Goal: Task Accomplishment & Management: Manage account settings

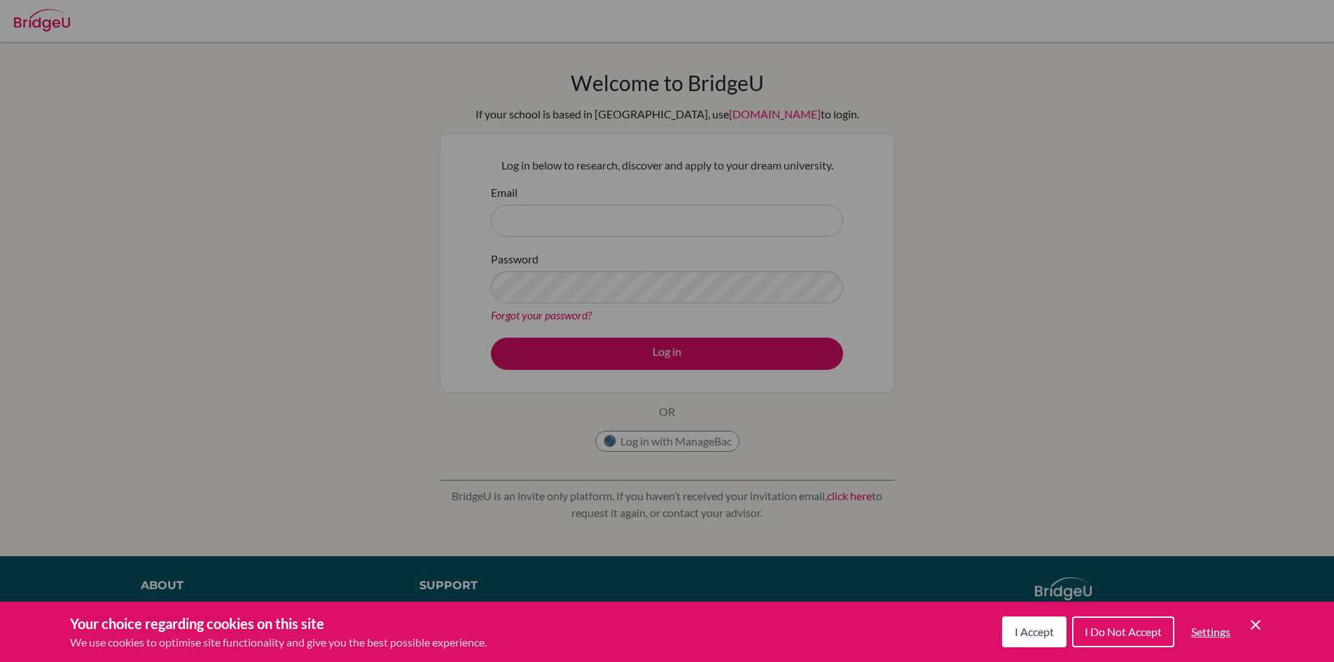
click at [1253, 627] on icon "Save and close" at bounding box center [1255, 625] width 10 height 10
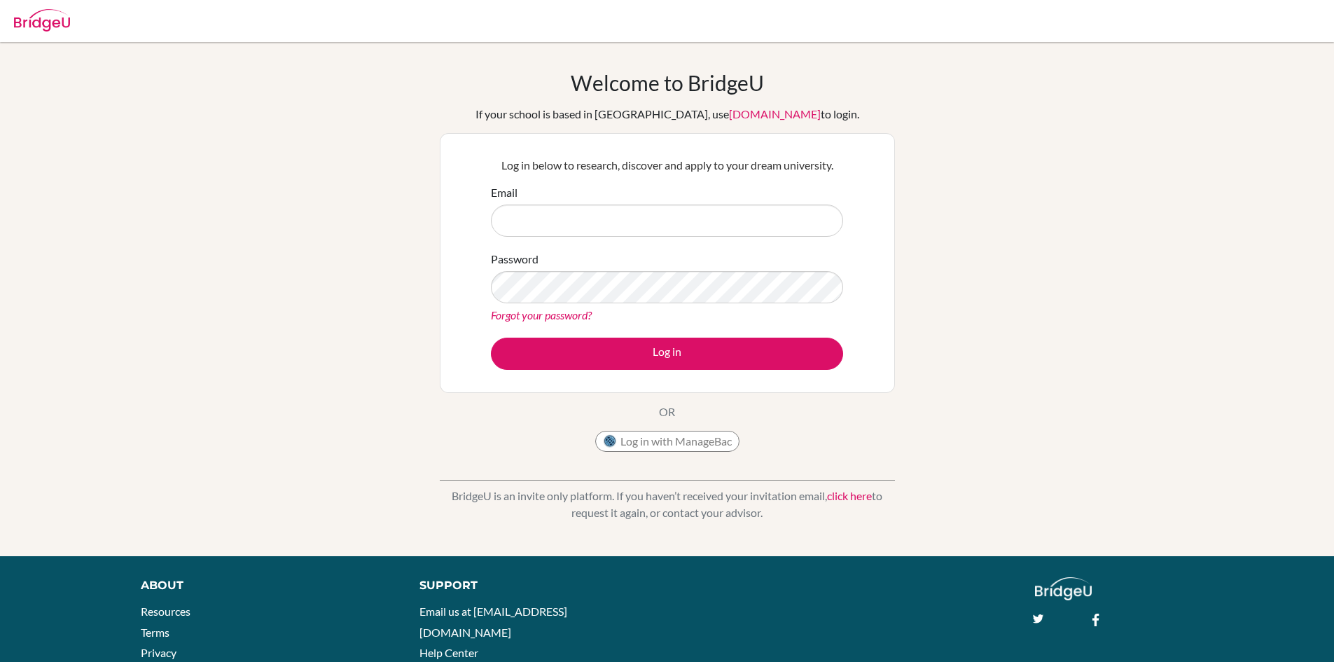
click at [602, 202] on div "Email" at bounding box center [667, 210] width 352 height 53
click at [578, 221] on input "Email" at bounding box center [667, 220] width 352 height 32
type input "[EMAIL_ADDRESS][DOMAIN_NAME]"
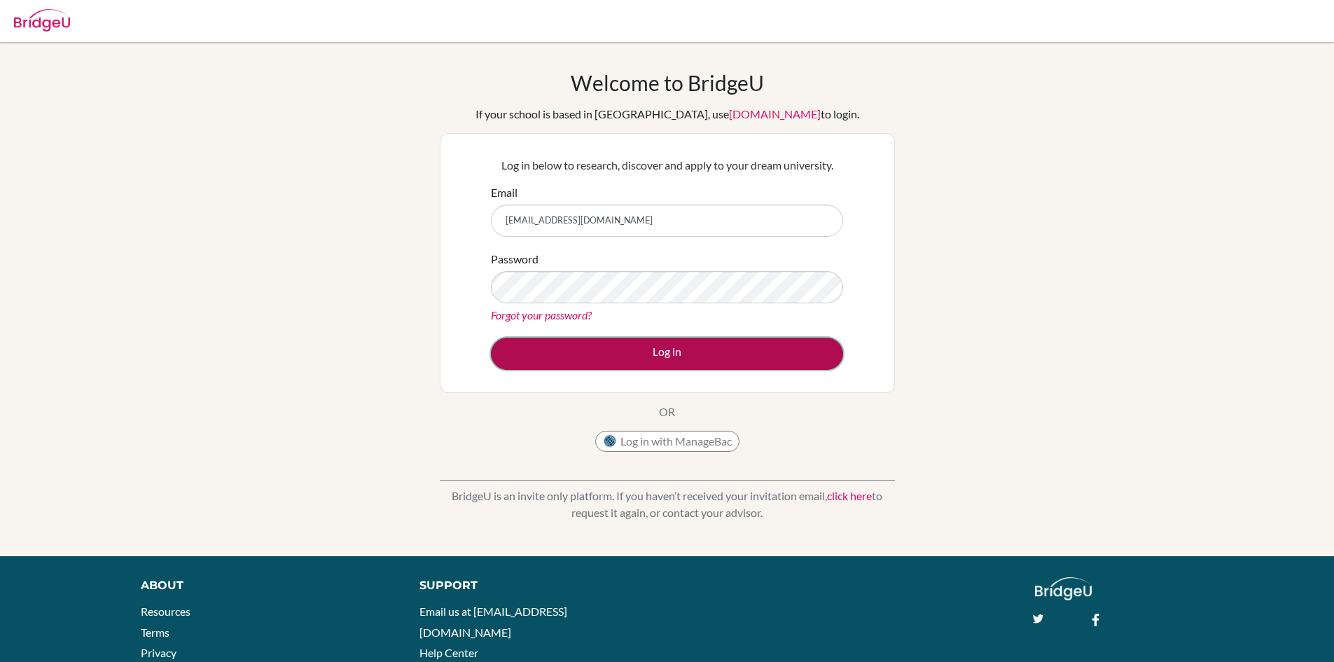
click at [744, 353] on button "Log in" at bounding box center [667, 353] width 352 height 32
click at [557, 347] on button "Log in" at bounding box center [667, 353] width 352 height 32
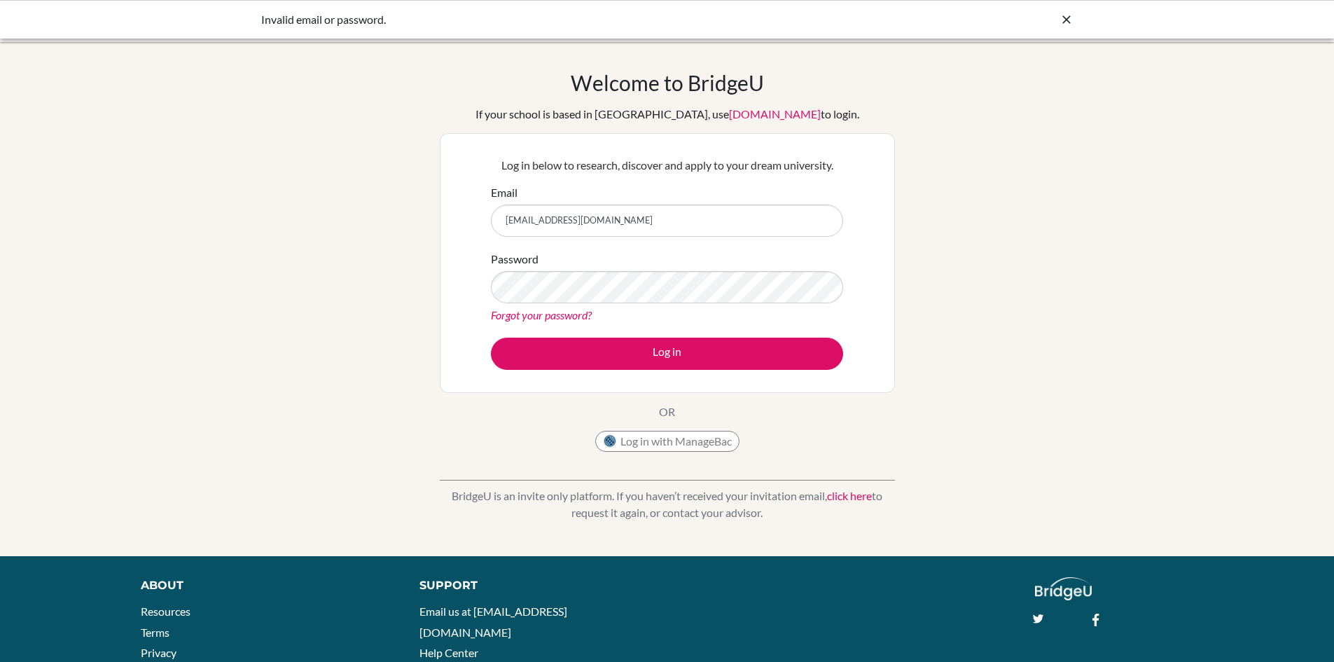
click at [1065, 14] on icon at bounding box center [1066, 20] width 14 height 14
drag, startPoint x: 713, startPoint y: 221, endPoint x: 349, endPoint y: 256, distance: 365.8
click at [349, 256] on div "Welcome to BridgeU If your school is based in China, use app.bridge-u.com.cn to…" at bounding box center [667, 299] width 1334 height 458
type input "[EMAIL_ADDRESS][DOMAIN_NAME]"
click at [550, 312] on link "Forgot your password?" at bounding box center [541, 314] width 101 height 13
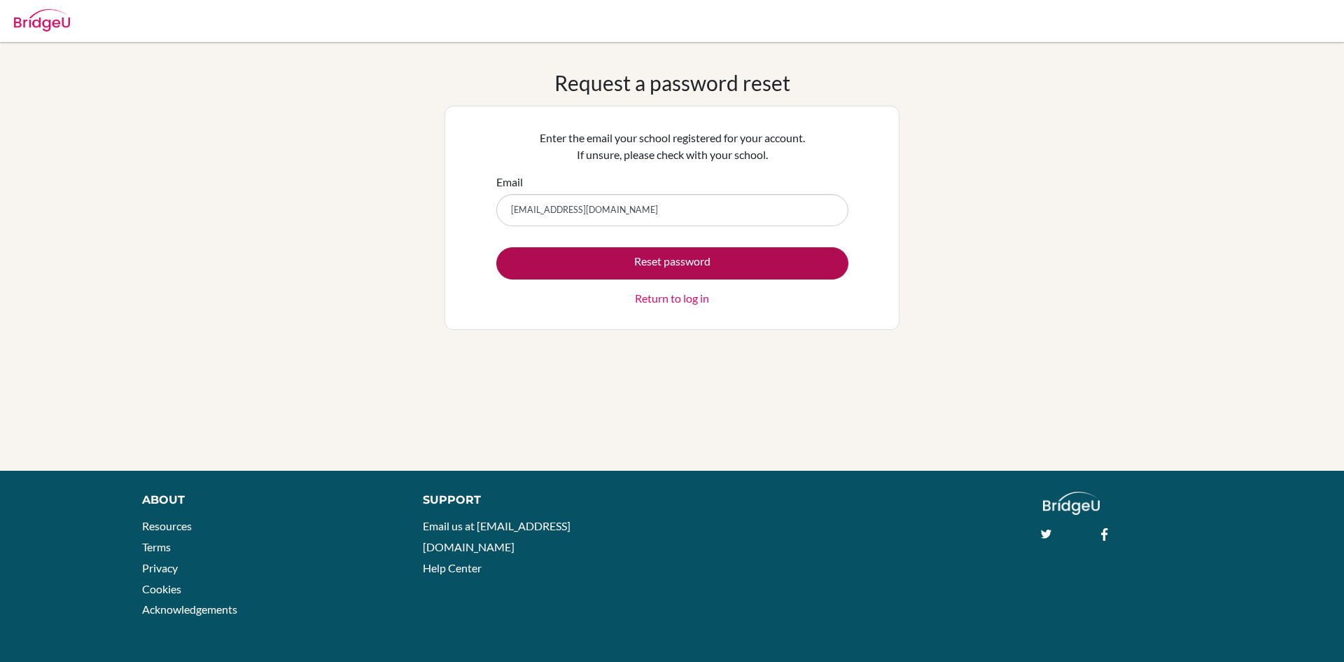
type input "[EMAIL_ADDRESS][DOMAIN_NAME]"
click at [688, 272] on button "Reset password" at bounding box center [672, 263] width 352 height 32
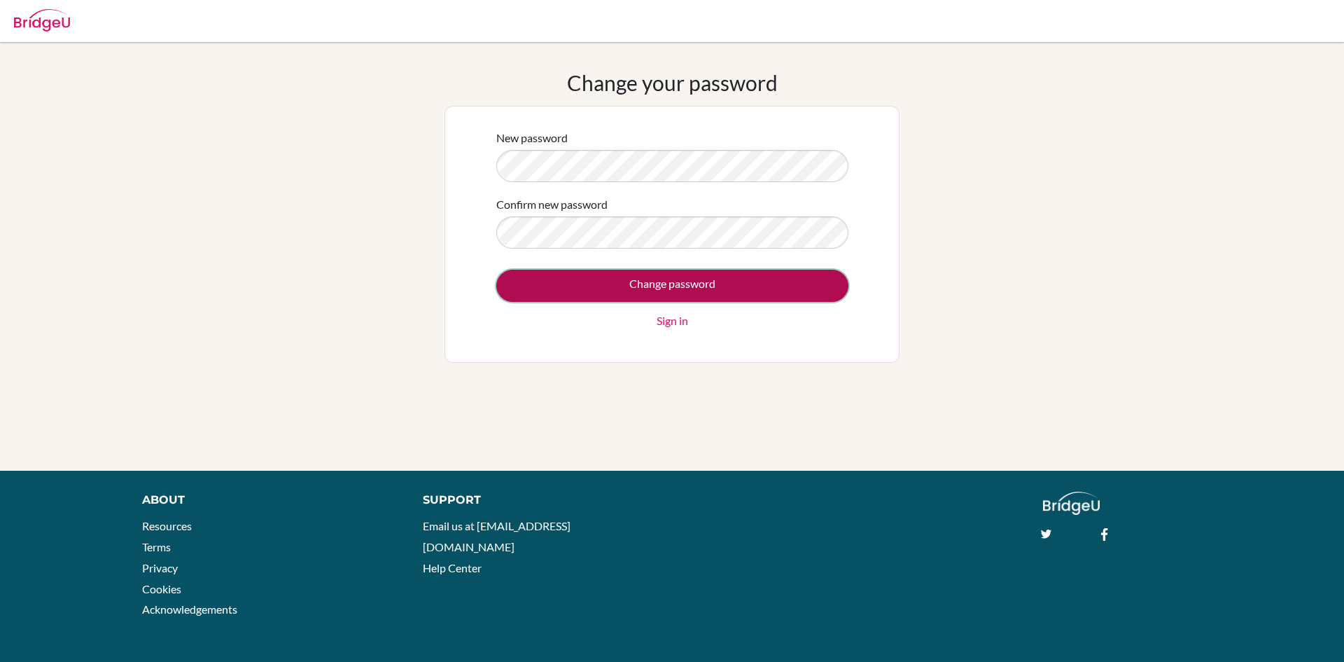
click at [634, 274] on input "Change password" at bounding box center [672, 286] width 352 height 32
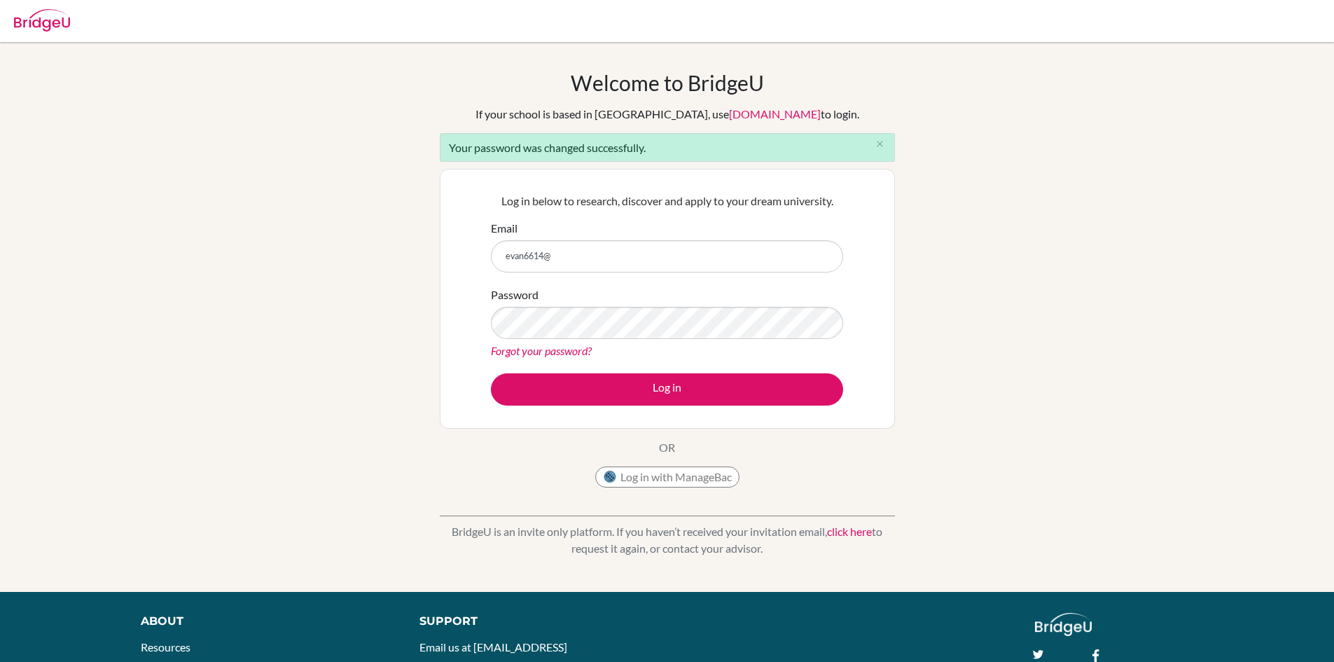
type input "[EMAIL_ADDRESS][DOMAIN_NAME]"
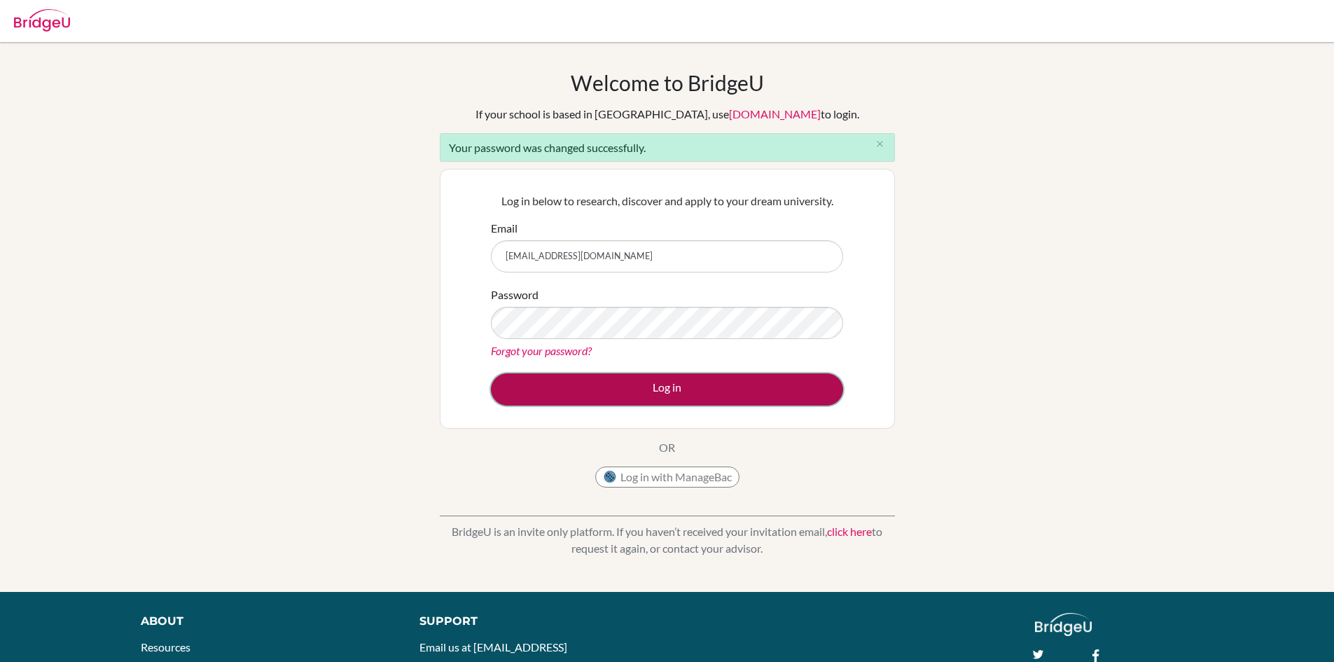
click at [575, 391] on button "Log in" at bounding box center [667, 389] width 352 height 32
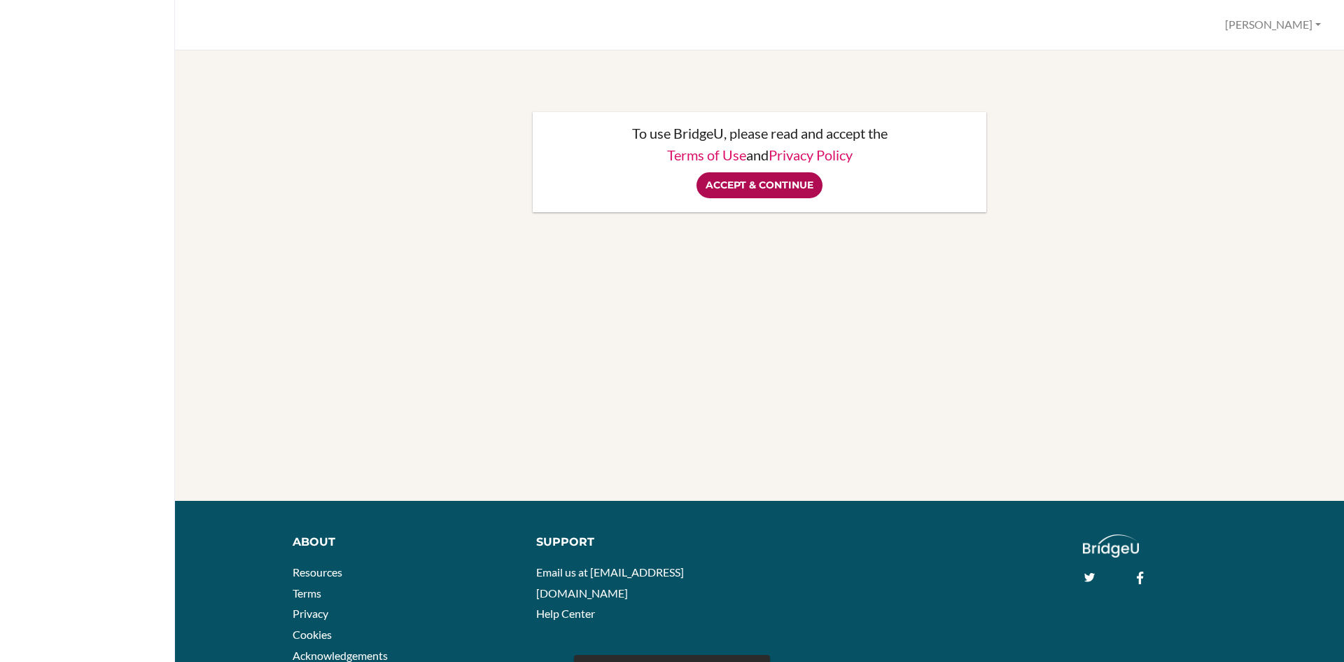
click at [765, 196] on input "Accept & Continue" at bounding box center [760, 185] width 126 height 26
